Goal: Transaction & Acquisition: Purchase product/service

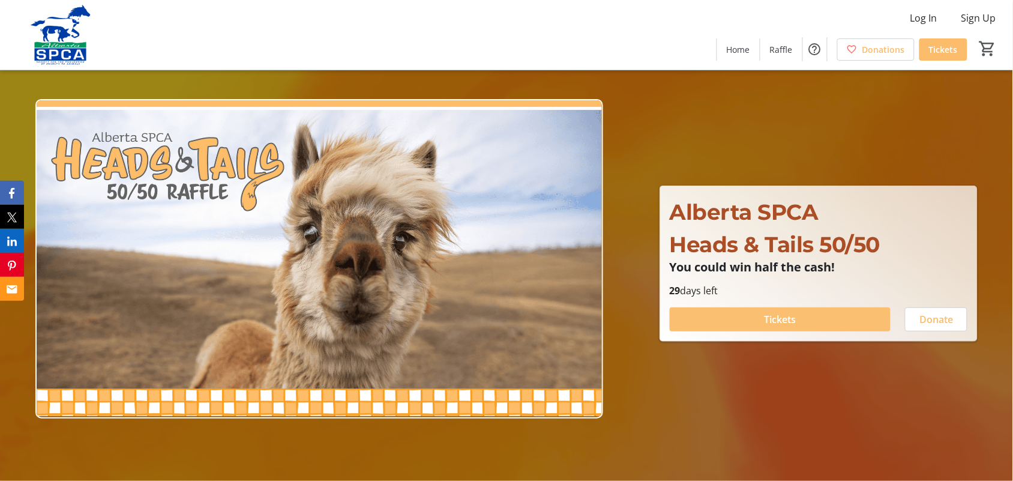
click at [777, 316] on span "Tickets" at bounding box center [780, 319] width 32 height 14
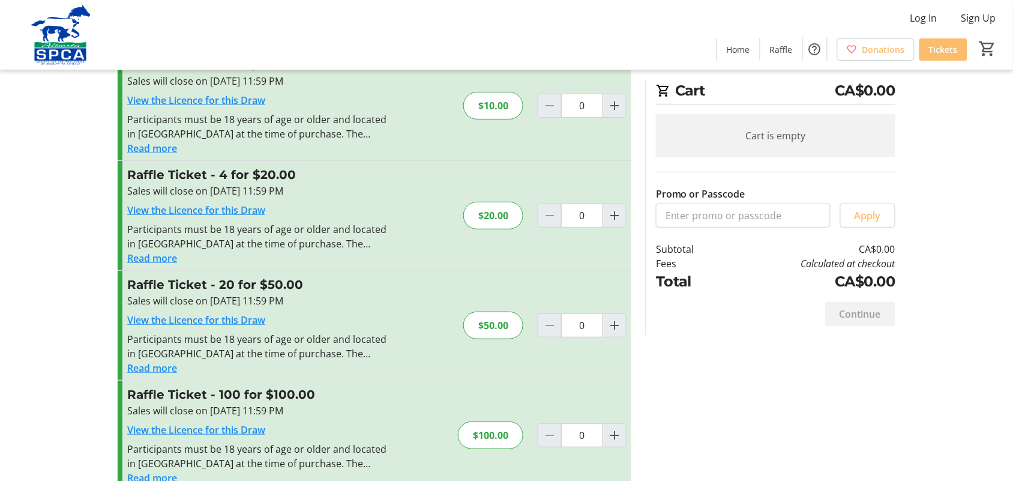
scroll to position [72, 0]
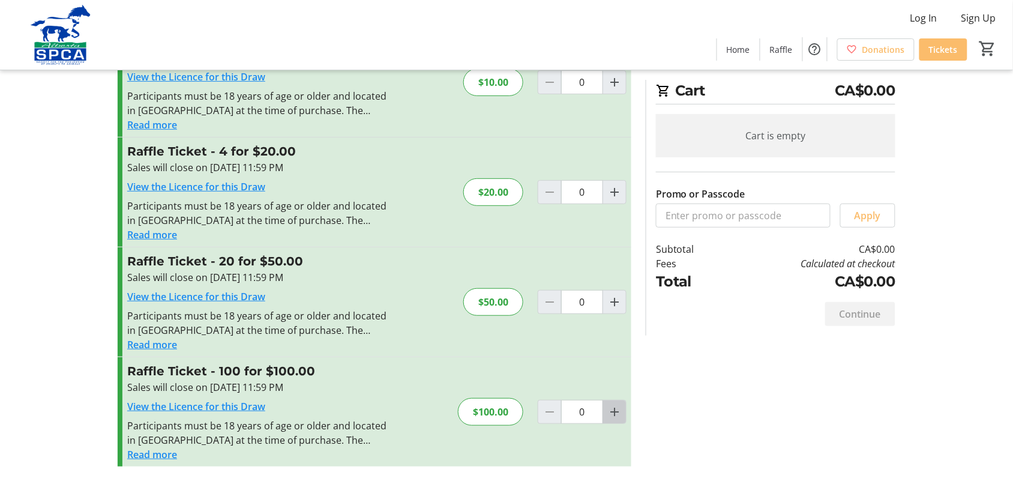
click at [613, 412] on mat-icon "Increment by one" at bounding box center [614, 412] width 14 height 14
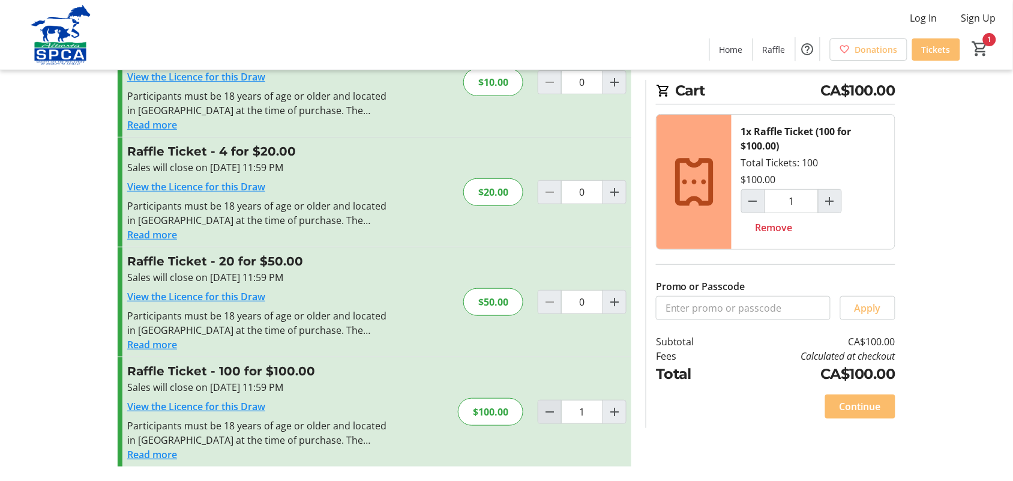
click at [554, 416] on mat-icon "Decrement by one" at bounding box center [550, 412] width 14 height 14
type input "0"
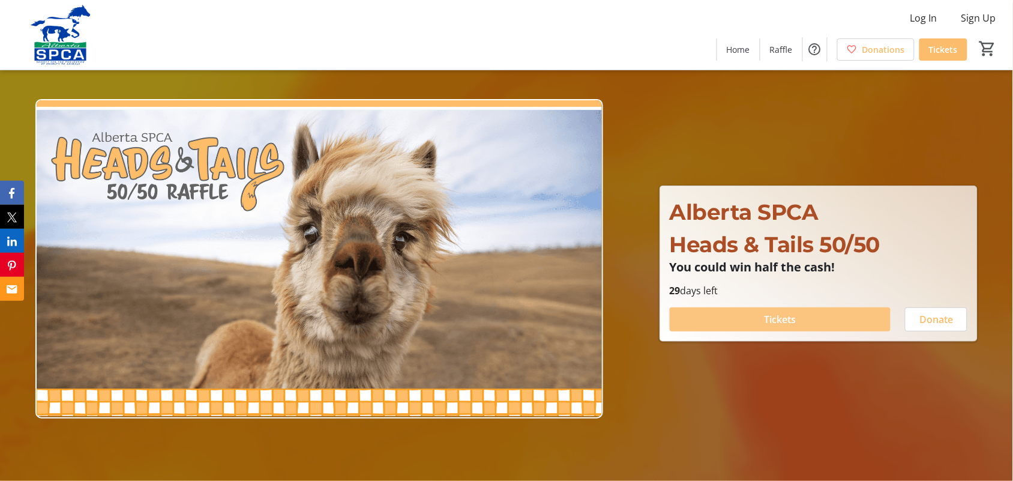
click at [802, 316] on span at bounding box center [780, 319] width 221 height 29
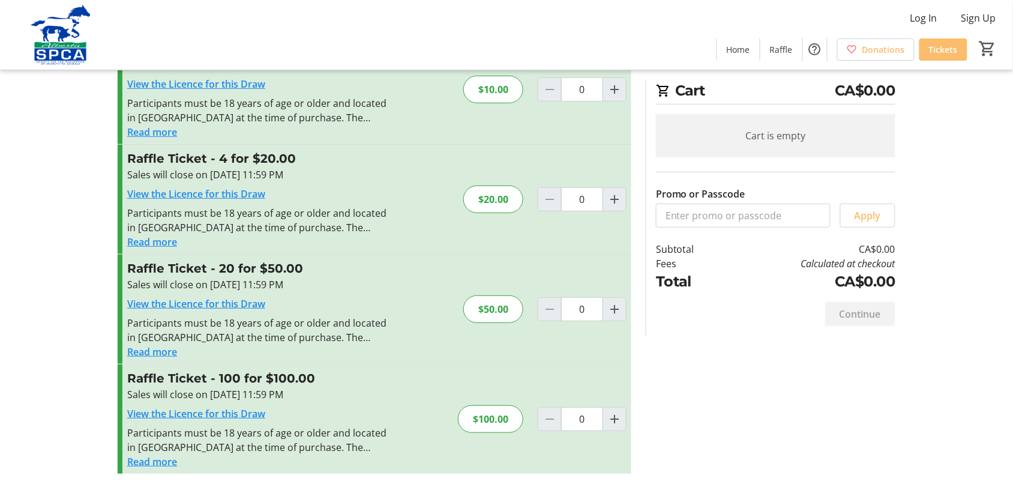
scroll to position [72, 0]
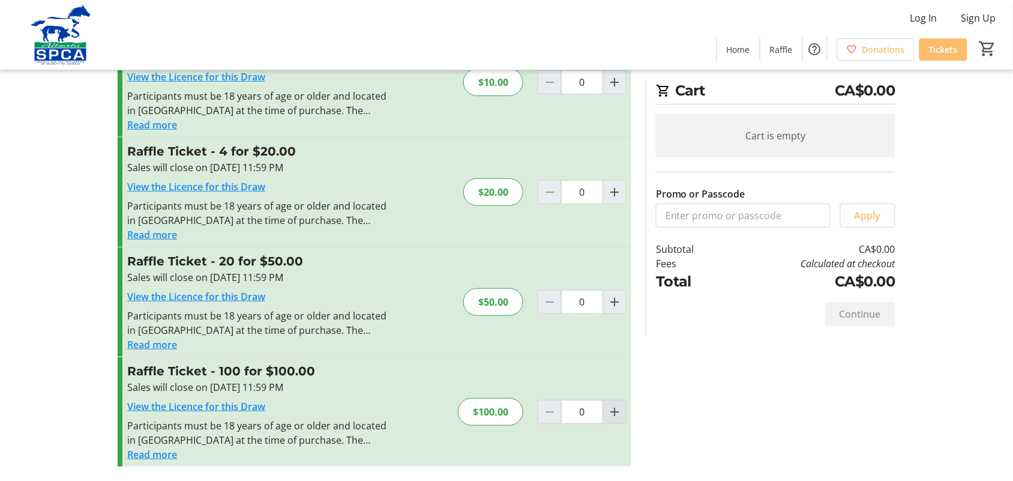
click at [610, 412] on mat-icon "Increment by one" at bounding box center [614, 412] width 14 height 14
type input "1"
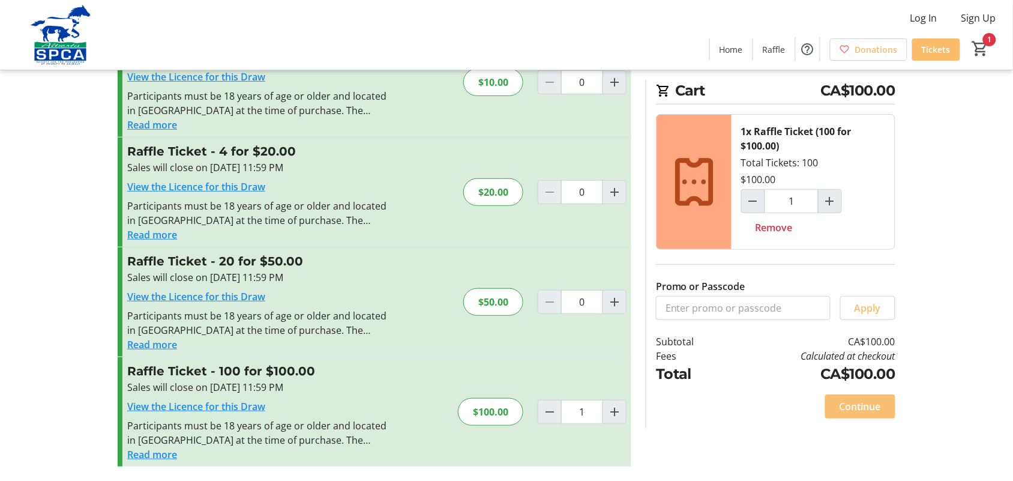
click at [868, 403] on span "Continue" at bounding box center [860, 406] width 41 height 14
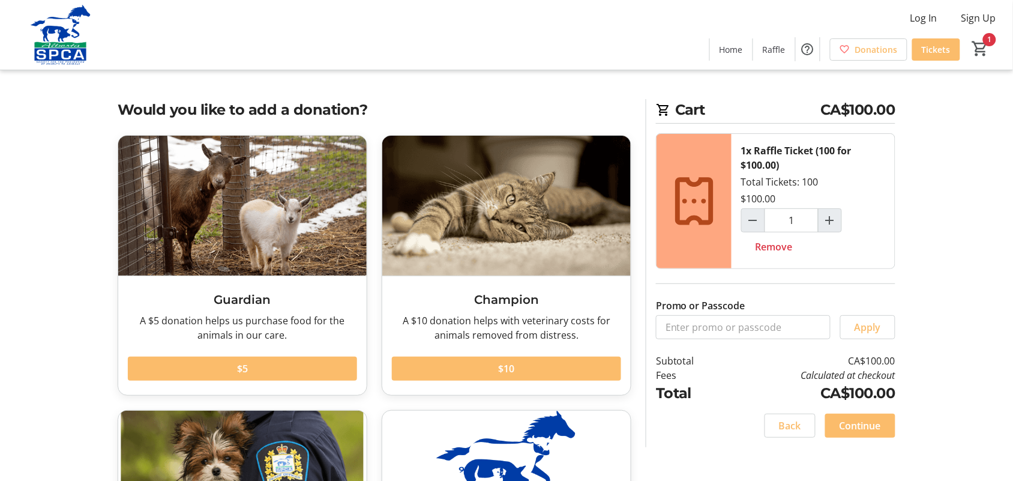
scroll to position [75, 0]
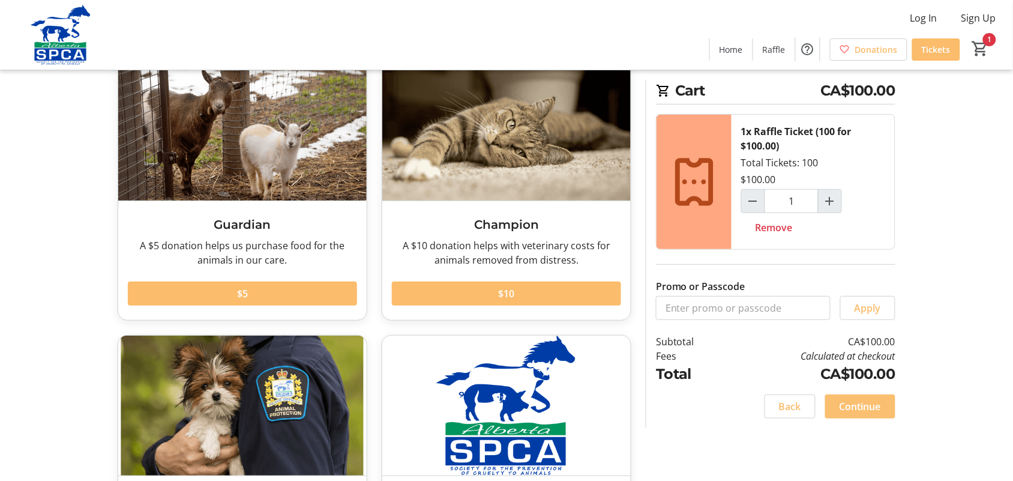
click at [868, 403] on span "Continue" at bounding box center [860, 406] width 41 height 14
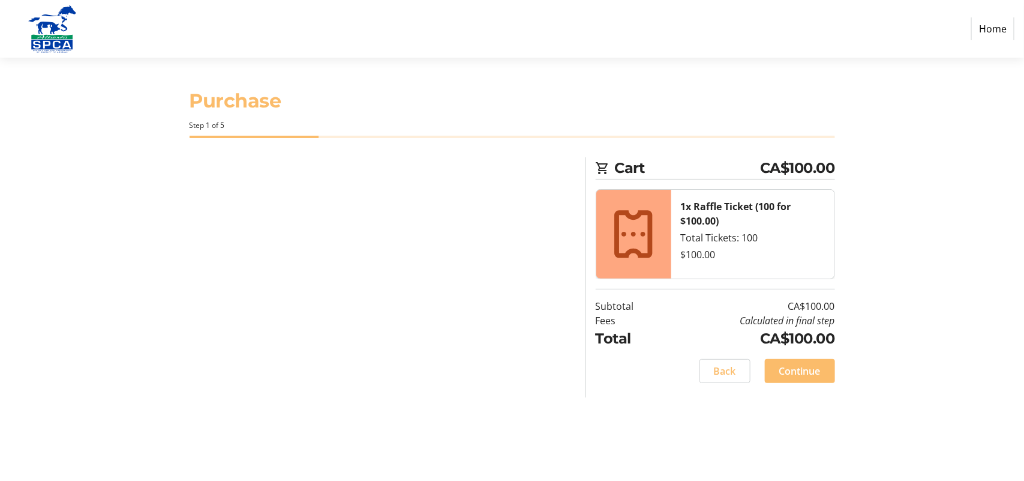
select select "CA"
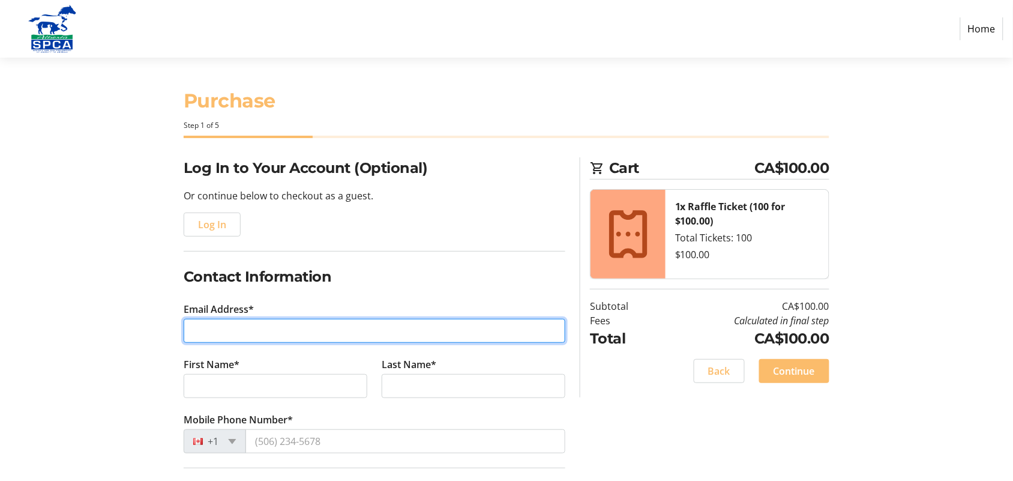
click at [355, 332] on input "Email Address*" at bounding box center [375, 331] width 382 height 24
type input "[EMAIL_ADDRESS][DOMAIN_NAME]"
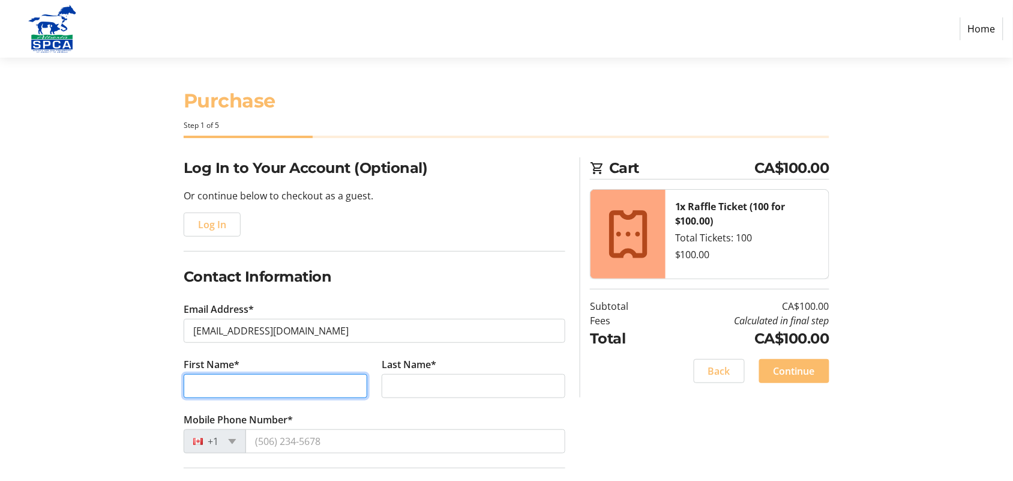
type input "[PERSON_NAME]"
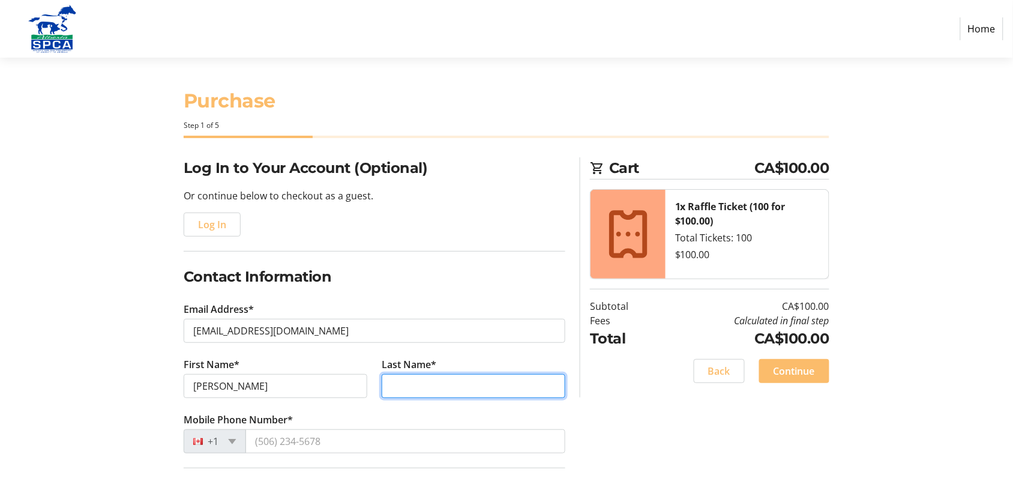
type input "[PERSON_NAME]"
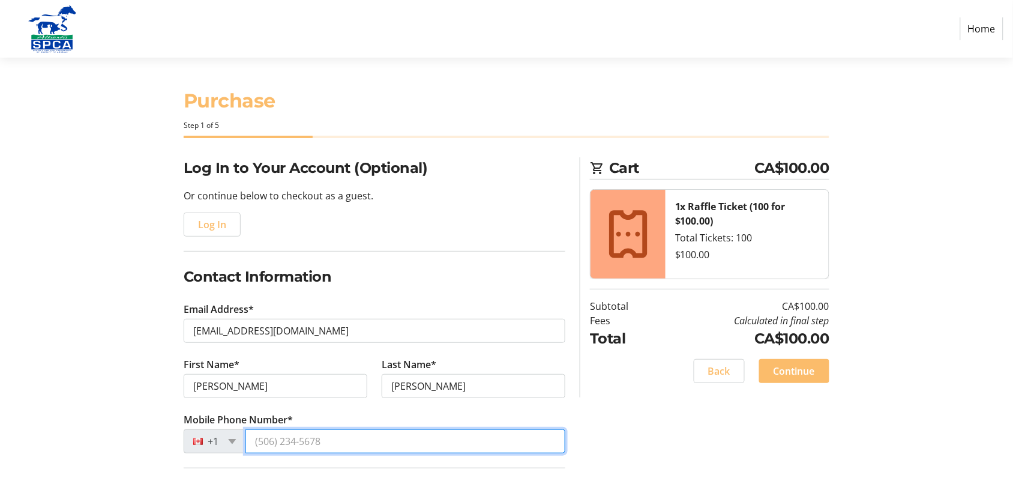
type input "[PHONE_NUMBER]"
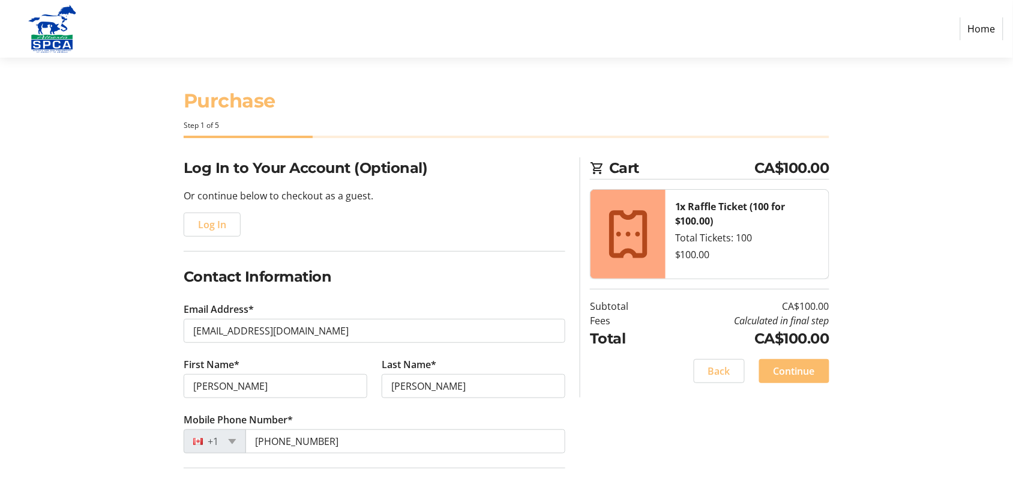
type input "[STREET_ADDRESS]"
type input "[GEOGRAPHIC_DATA]"
select select "AB"
type input "T2V3A9"
click at [213, 224] on span "Log In" at bounding box center [212, 224] width 28 height 14
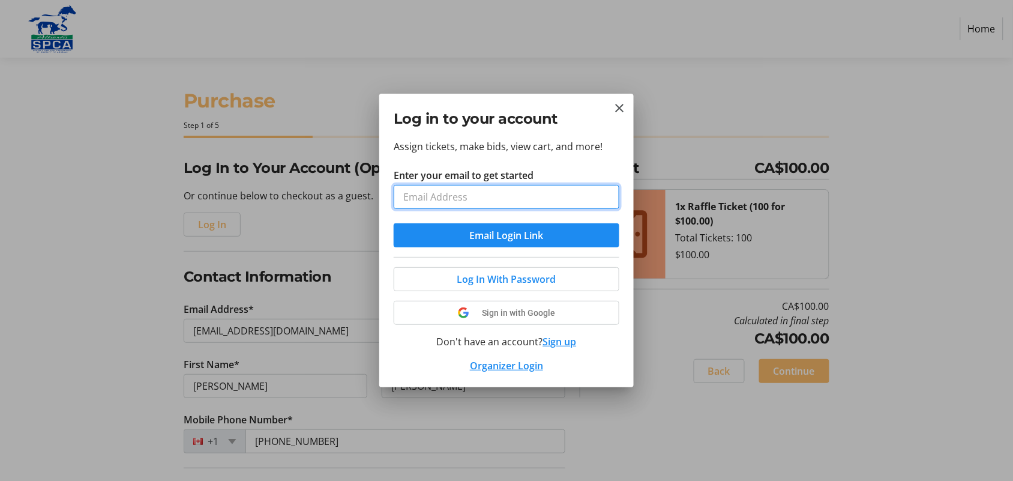
click at [441, 190] on input "Enter your email to get started" at bounding box center [507, 197] width 226 height 24
type input "[EMAIL_ADDRESS][DOMAIN_NAME]"
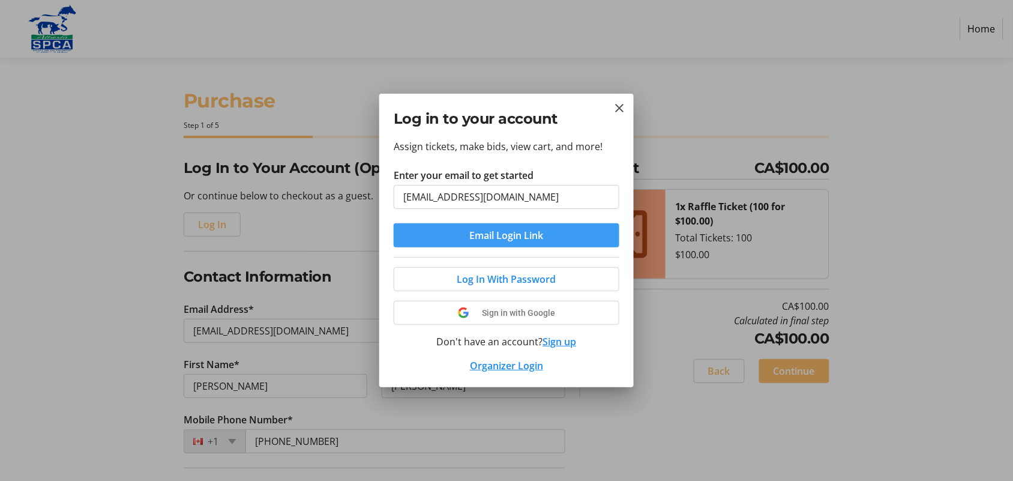
click at [522, 234] on span "Email Login Link" at bounding box center [507, 235] width 74 height 14
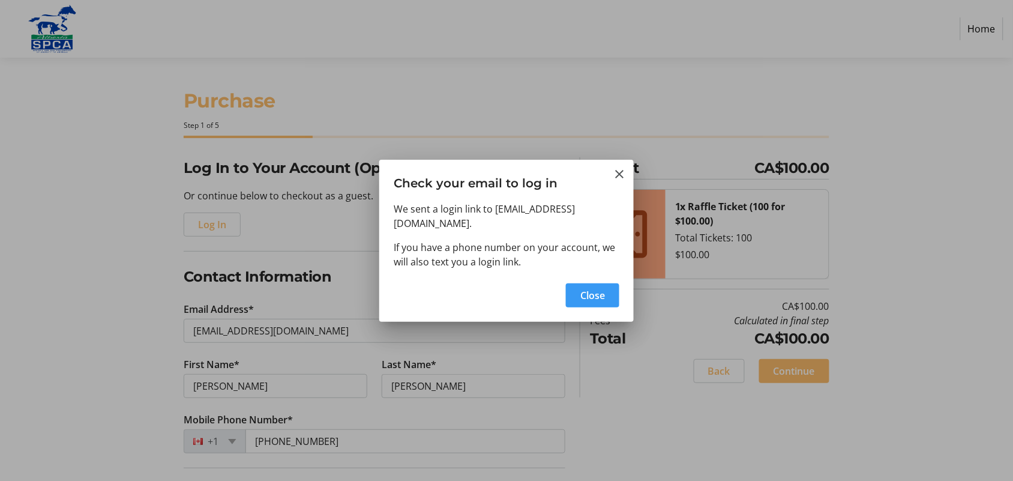
click at [598, 288] on span "Close" at bounding box center [592, 295] width 25 height 14
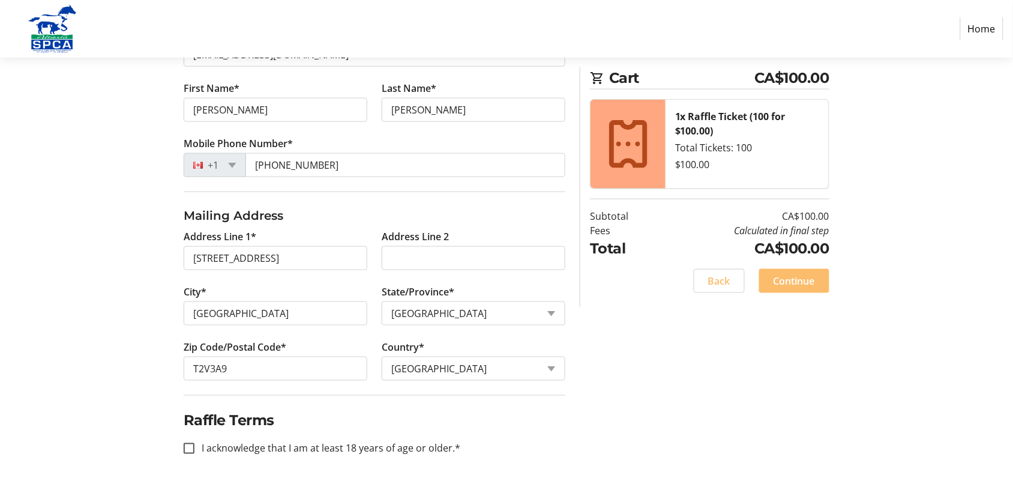
scroll to position [281, 0]
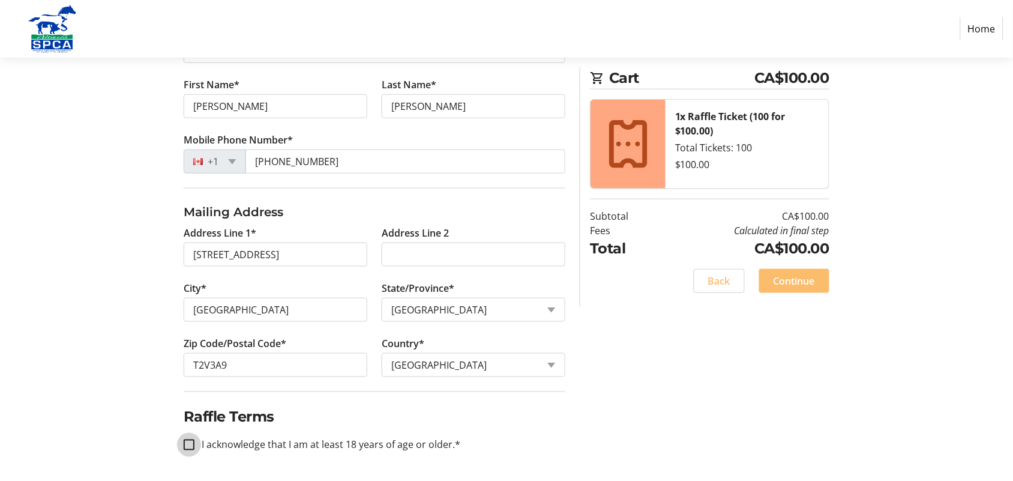
click at [190, 445] on input "I acknowledge that I am at least 18 years of age or older.*" at bounding box center [189, 444] width 11 height 11
checkbox input "true"
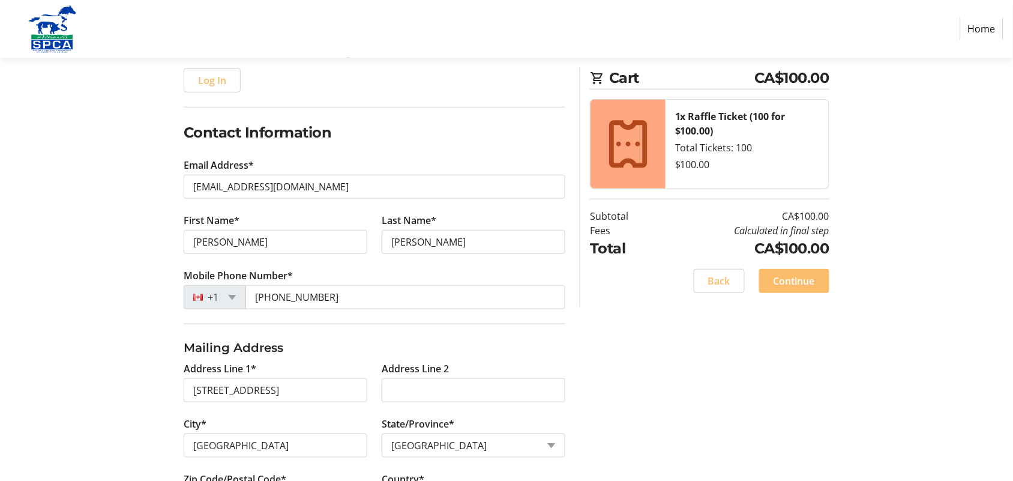
scroll to position [131, 0]
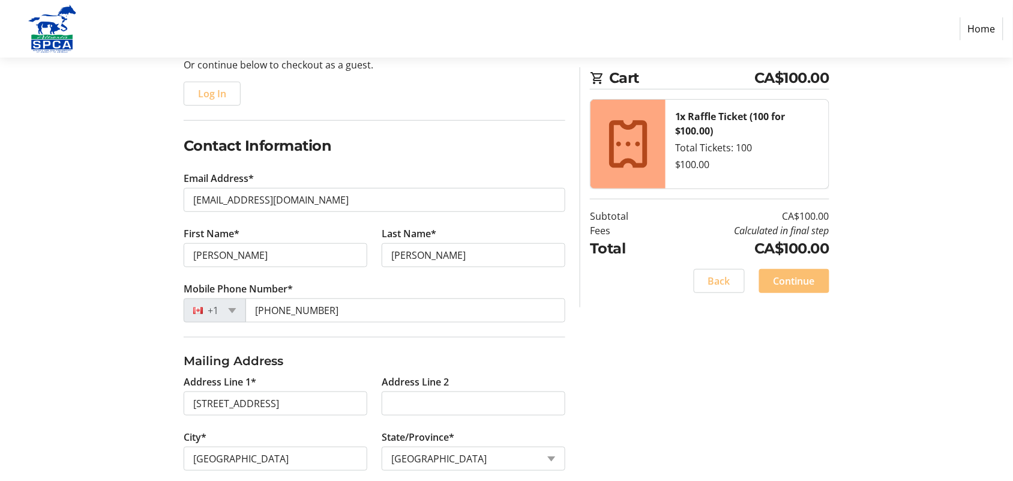
click at [798, 280] on span "Continue" at bounding box center [794, 281] width 41 height 14
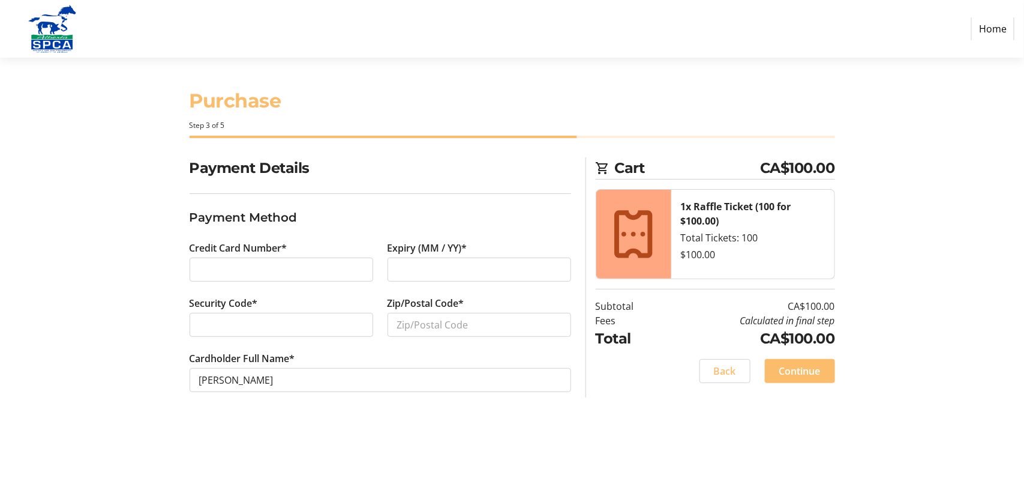
click at [264, 259] on div at bounding box center [282, 269] width 184 height 24
click at [445, 328] on input "Zip/Postal Code*" at bounding box center [480, 325] width 184 height 24
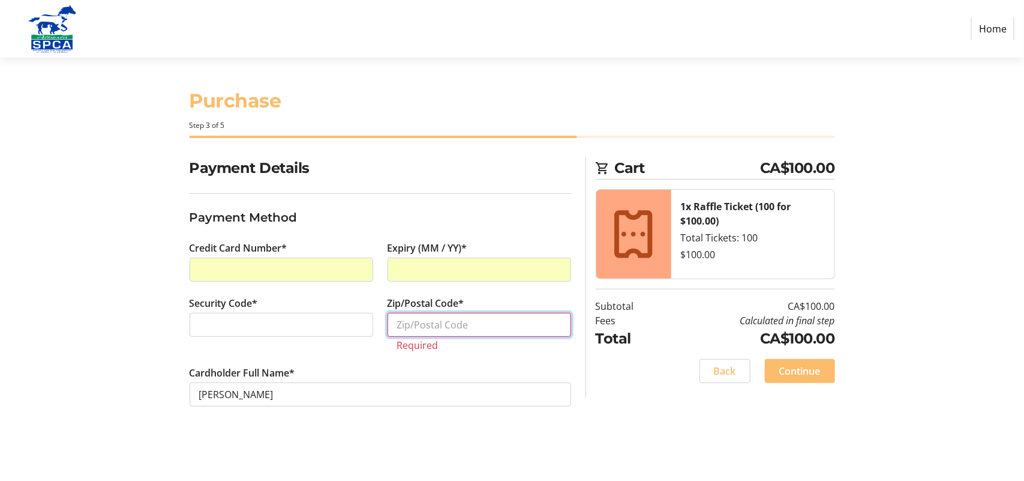
click at [464, 327] on input "Zip/Postal Code*" at bounding box center [480, 325] width 184 height 24
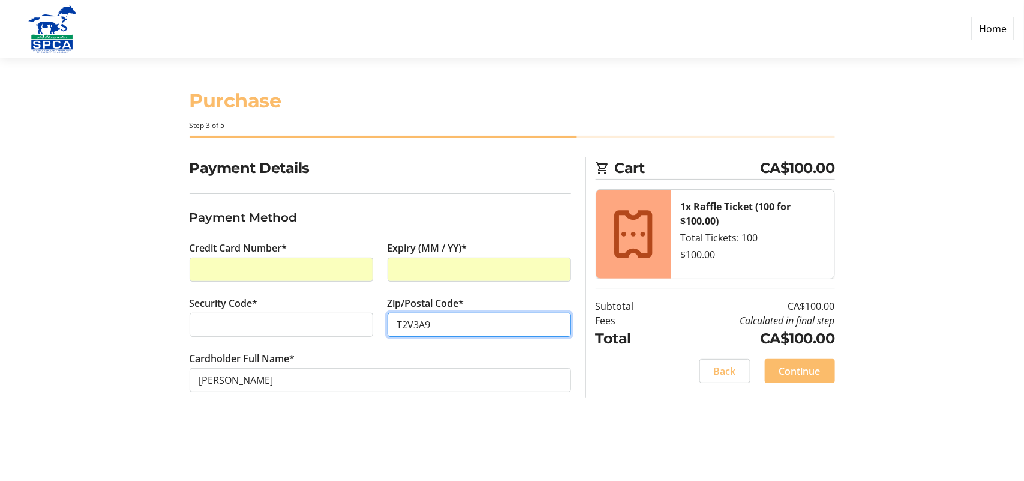
type input "T2V3A9"
click at [797, 369] on span "Continue" at bounding box center [800, 371] width 41 height 14
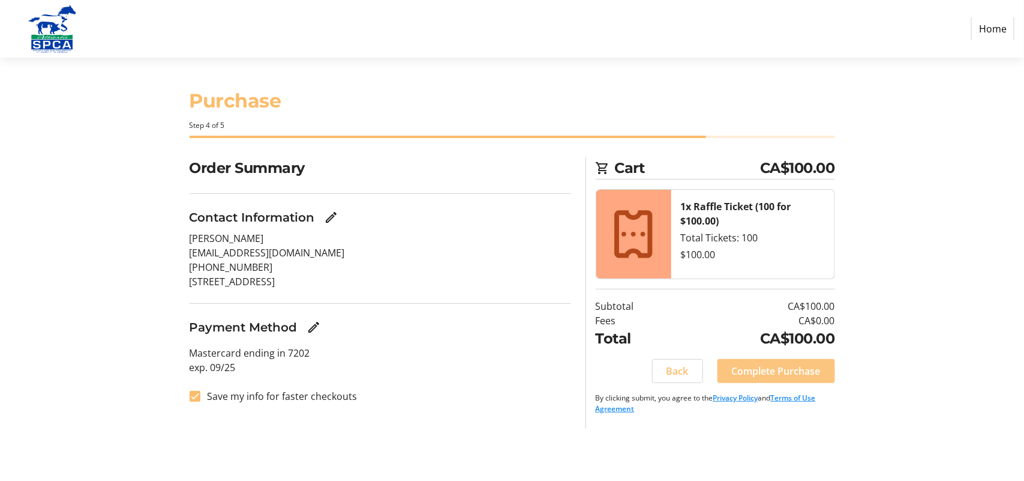
click at [787, 373] on span "Complete Purchase" at bounding box center [776, 371] width 89 height 14
